Goal: Check status: Check status

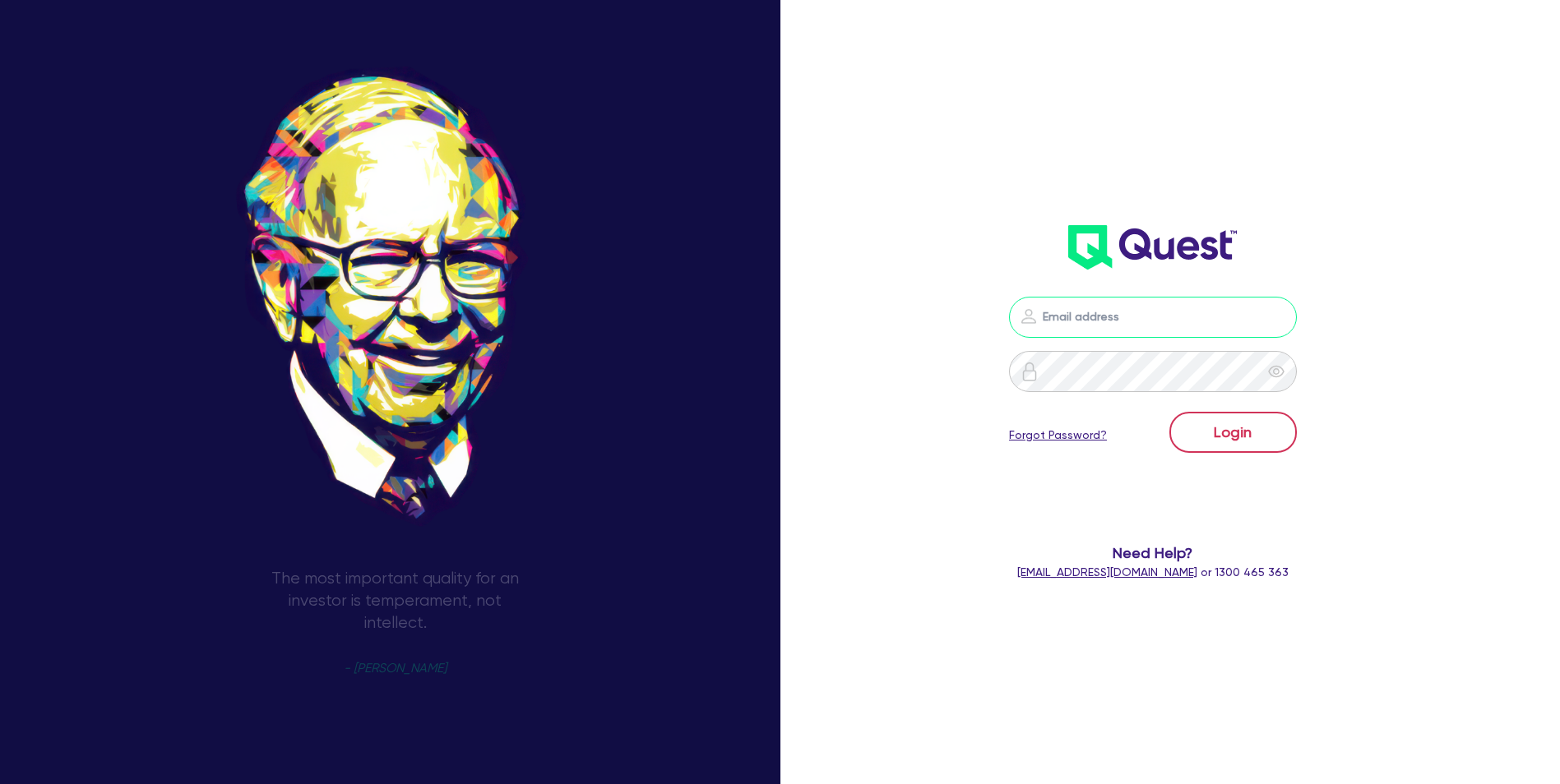
type input "[EMAIL_ADDRESS][DOMAIN_NAME]"
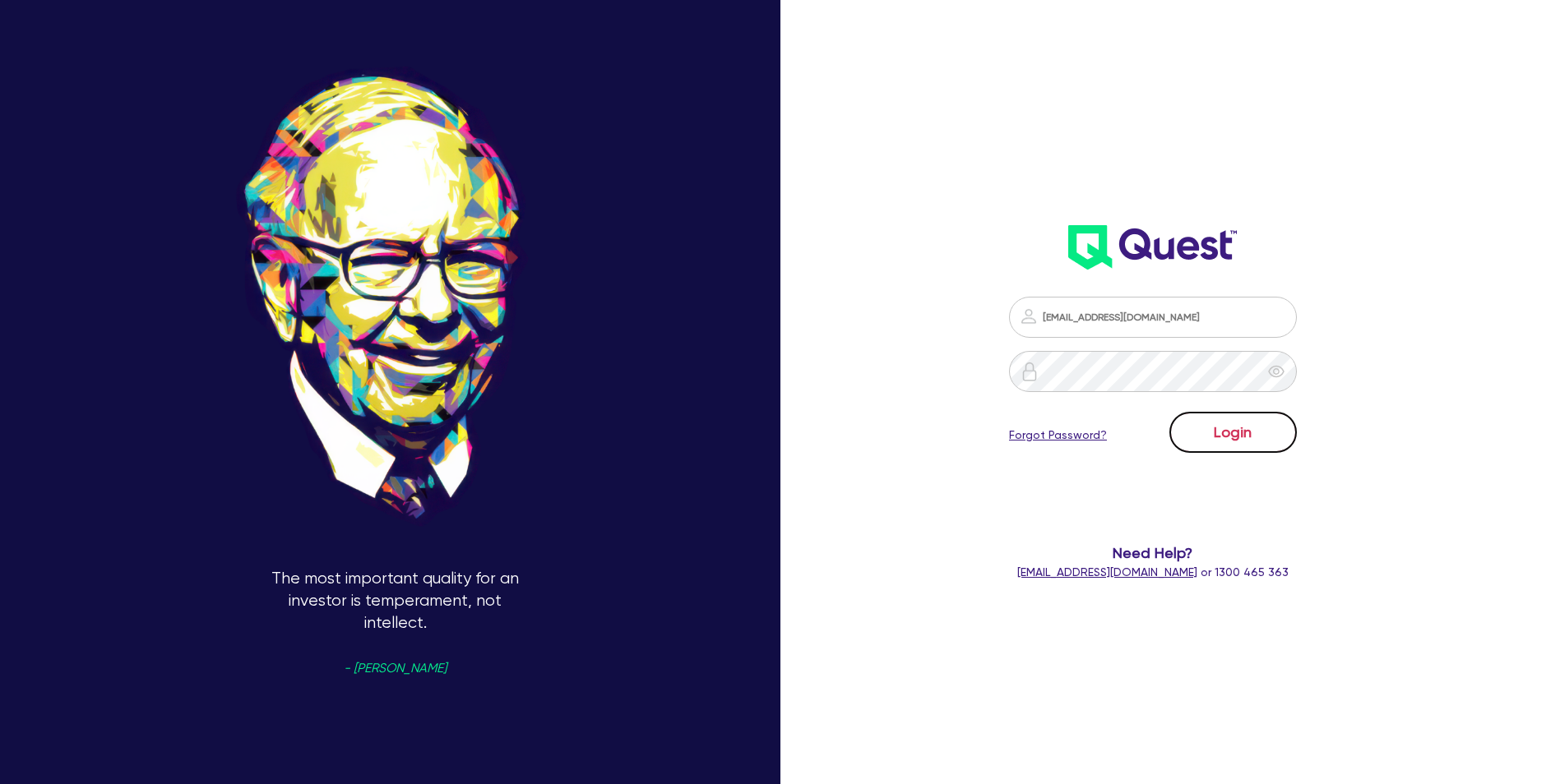
click at [1240, 426] on button "Login" at bounding box center [1233, 432] width 128 height 41
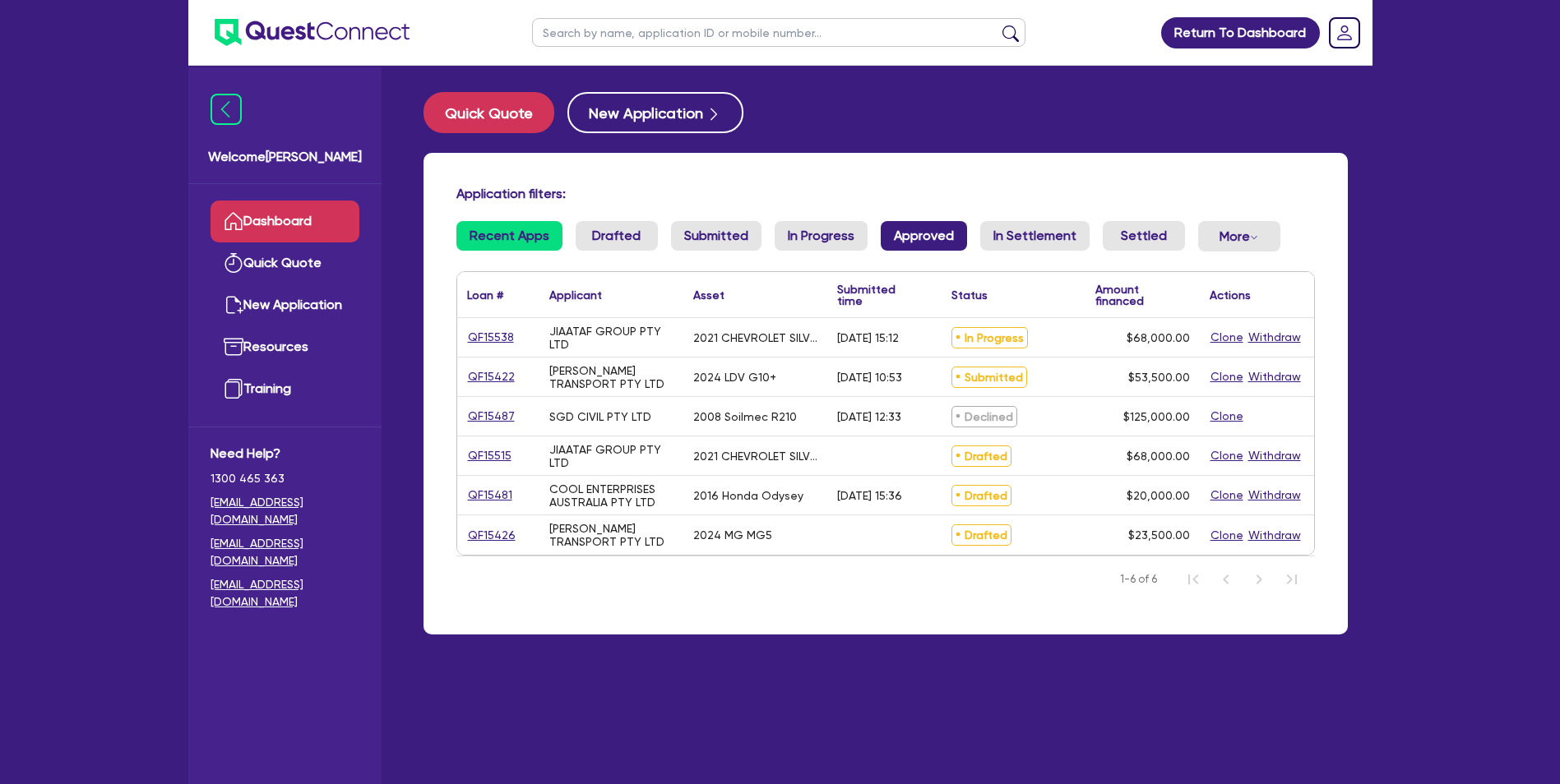
click at [911, 239] on link "Approved" at bounding box center [924, 236] width 87 height 29
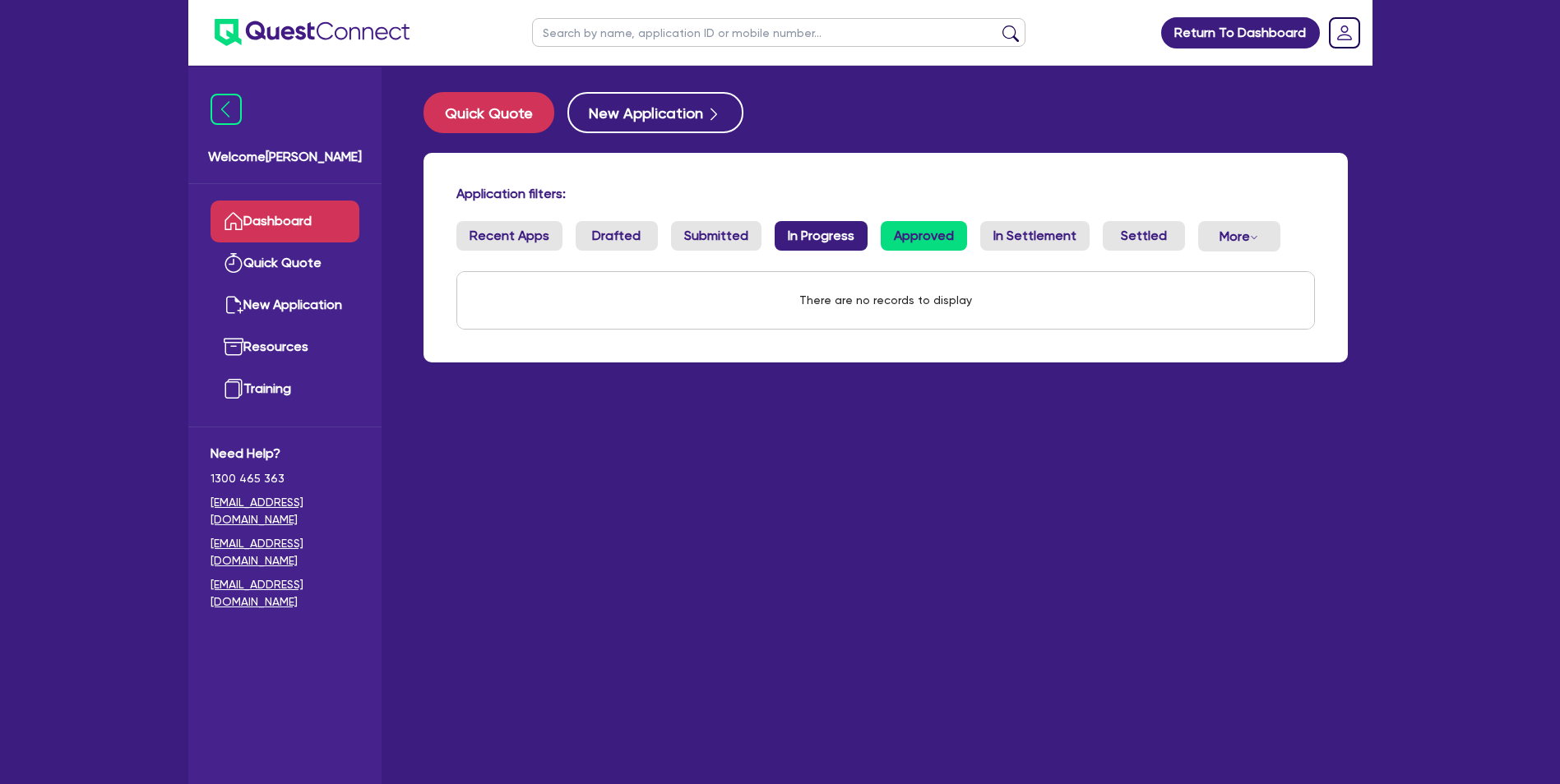
click at [821, 238] on link "In Progress" at bounding box center [821, 236] width 93 height 29
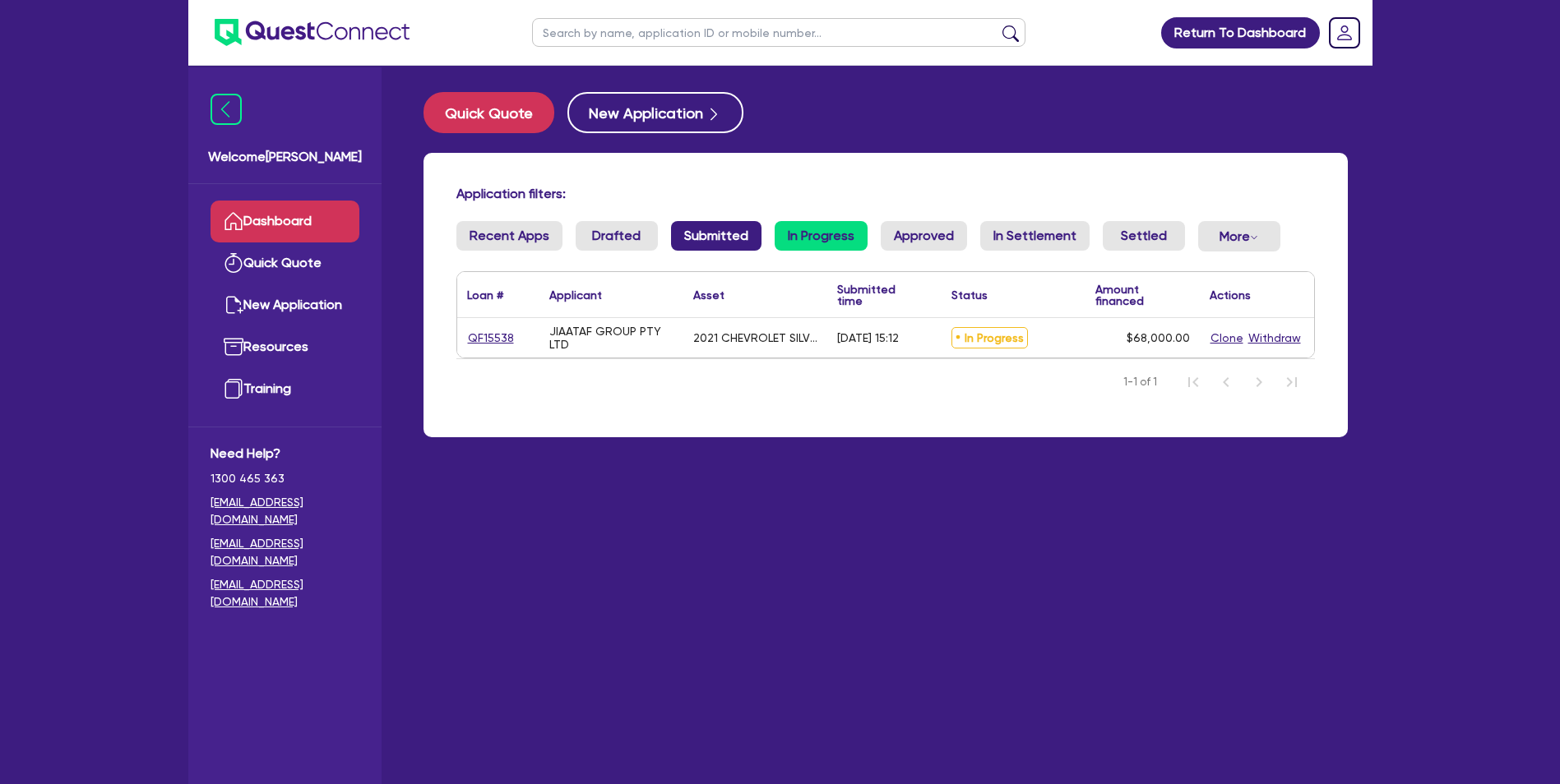
click at [753, 237] on link "Submitted" at bounding box center [716, 236] width 90 height 29
click at [820, 231] on link "In Progress" at bounding box center [821, 236] width 93 height 29
click at [724, 239] on link "Submitted" at bounding box center [716, 236] width 90 height 29
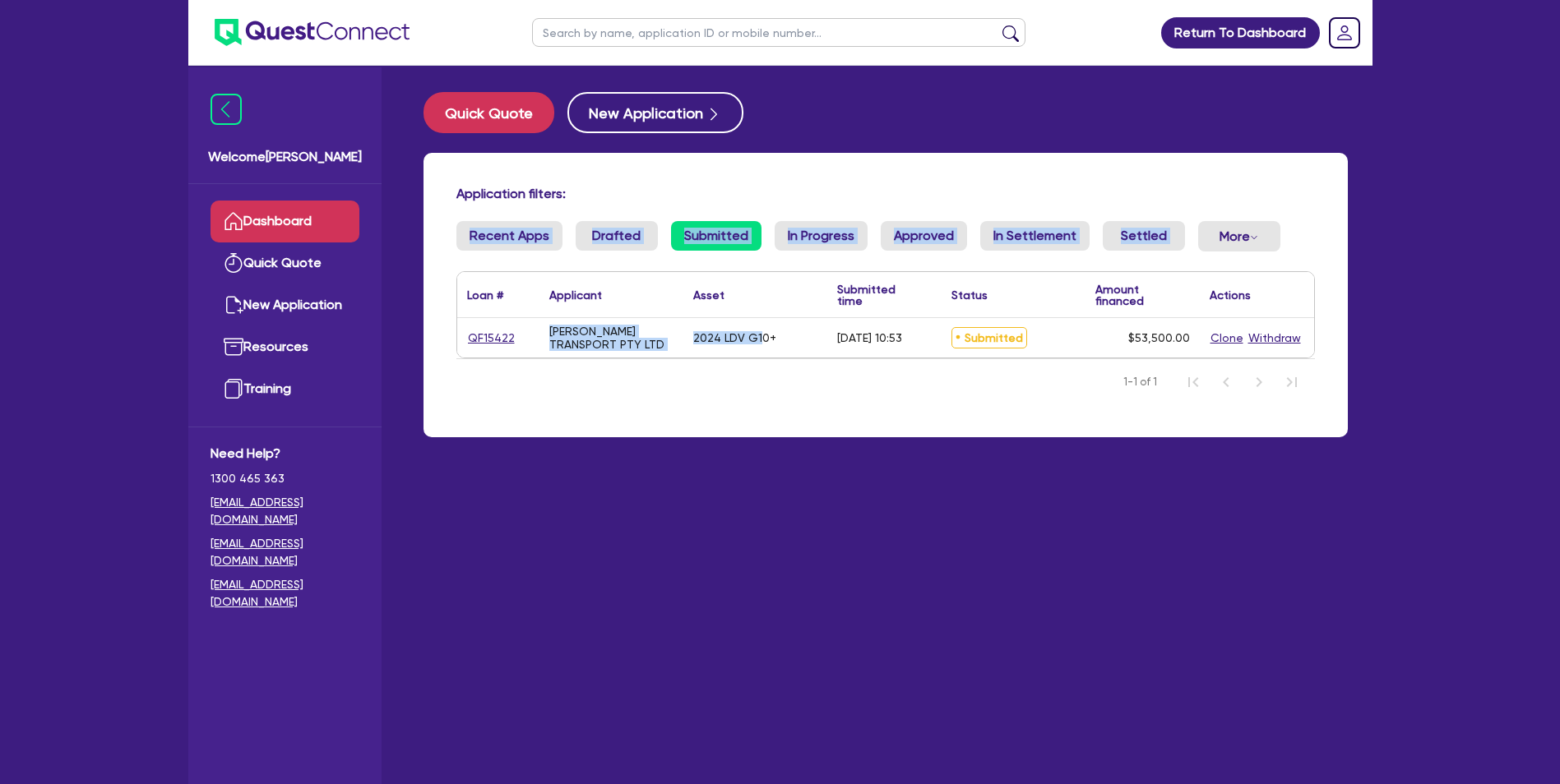
drag, startPoint x: 693, startPoint y: 187, endPoint x: 759, endPoint y: 354, distance: 179.6
click at [759, 354] on div "Application filters: Recent Apps Drafted Submitted In Progress Approved In Sett…" at bounding box center [885, 295] width 925 height 284
click at [882, 389] on nav "1-1 of 1" at bounding box center [884, 381] width 858 height 46
